Goal: Task Accomplishment & Management: Use online tool/utility

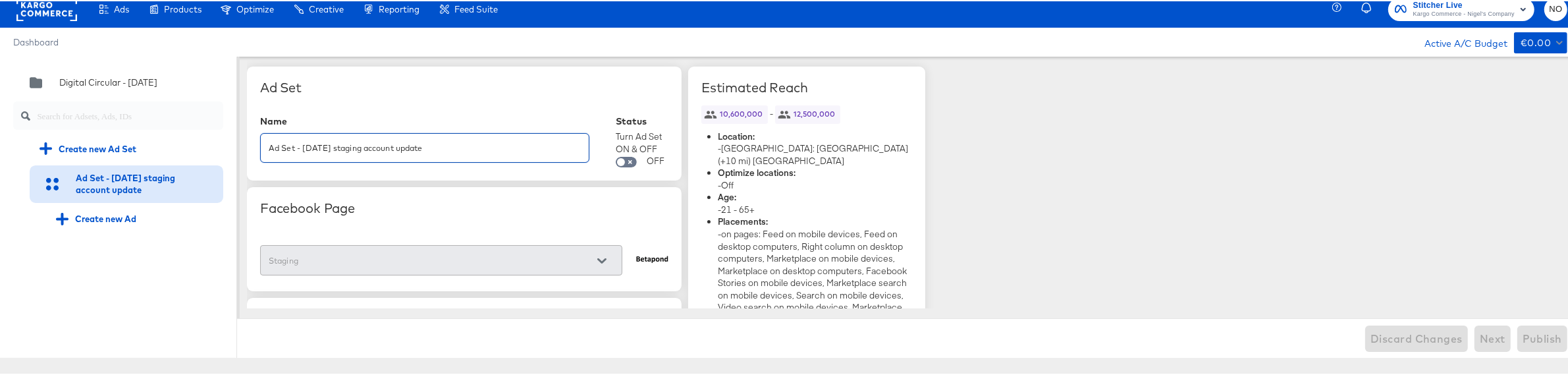
click at [438, 143] on input "Ad Set - [DATE] staging account update" at bounding box center [425, 141] width 328 height 28
drag, startPoint x: 438, startPoint y: 145, endPoint x: 402, endPoint y: 149, distance: 36.2
click at [402, 149] on input "Ad Set - [DATE] staging account update" at bounding box center [425, 141] width 328 height 28
click at [430, 147] on input "Ad Set - [DATE] staging account update" at bounding box center [425, 141] width 328 height 28
type input "Ad Set - [DATE] staging account update noc"
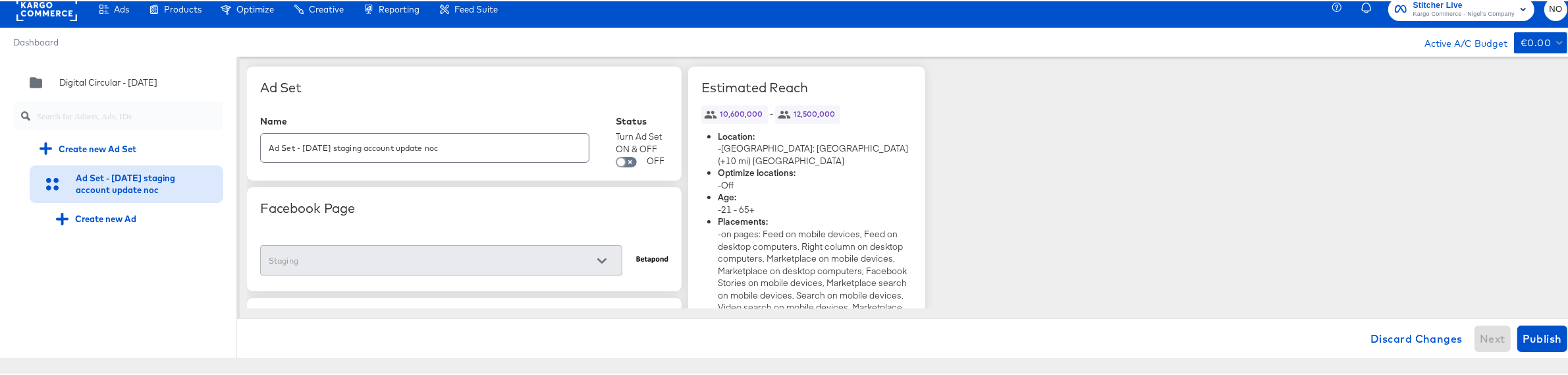
scroll to position [2, 0]
click at [1538, 332] on span "Publish" at bounding box center [1543, 337] width 39 height 18
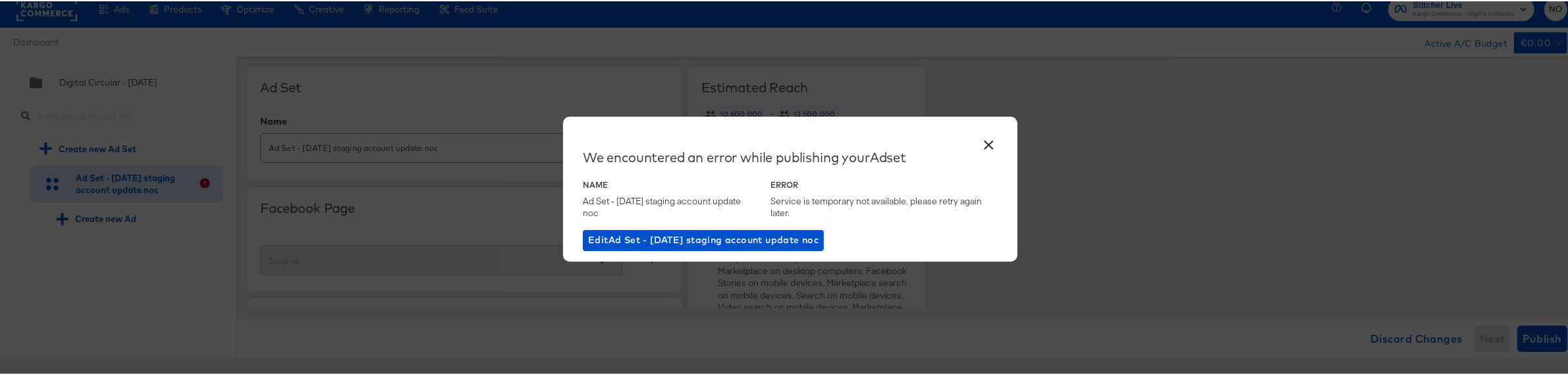
click at [985, 147] on button "×" at bounding box center [989, 140] width 24 height 24
